Goal: Task Accomplishment & Management: Manage account settings

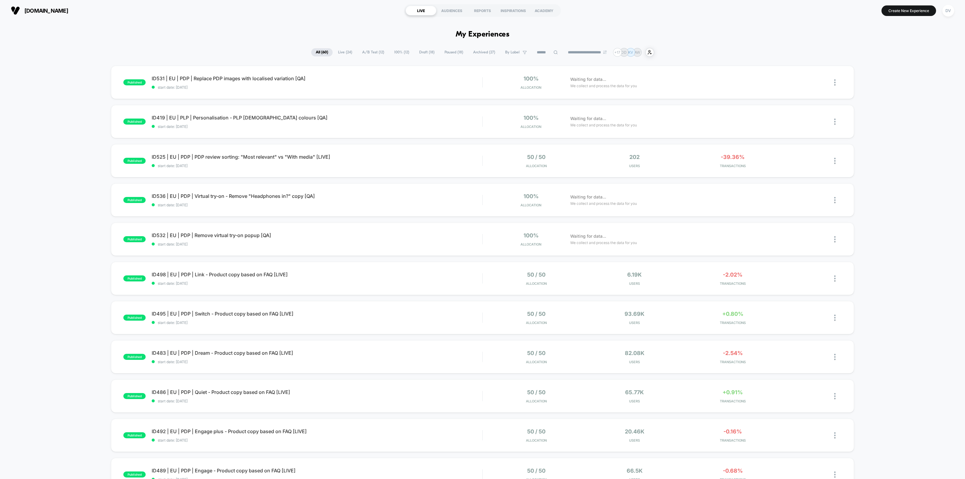
drag, startPoint x: 702, startPoint y: 8, endPoint x: 953, endPoint y: 40, distance: 253.8
click at [715, 11] on section "Create New Experience DV" at bounding box center [799, 10] width 313 height 15
click at [951, 10] on div "DV" at bounding box center [948, 11] width 12 height 12
click at [901, 79] on button "L Account Settings" at bounding box center [936, 82] width 120 height 7
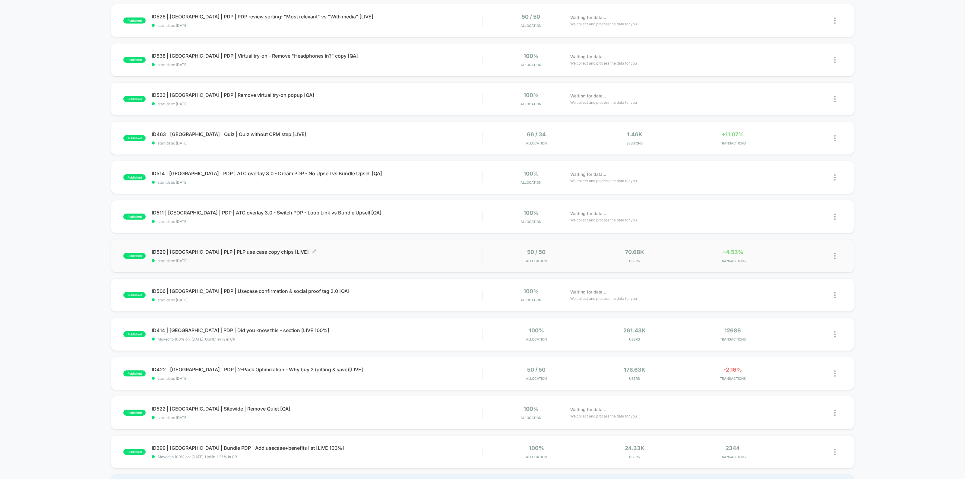
scroll to position [75, 0]
